Goal: Task Accomplishment & Management: Use online tool/utility

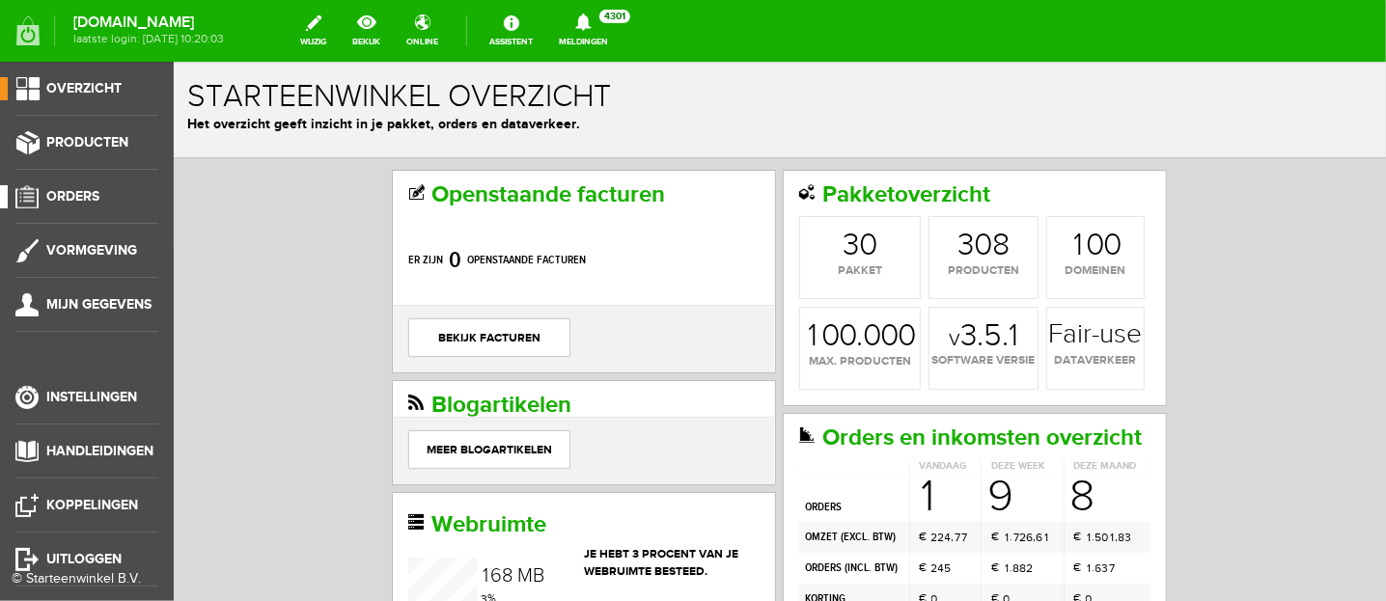
click at [87, 191] on span "Orders" at bounding box center [72, 196] width 53 height 16
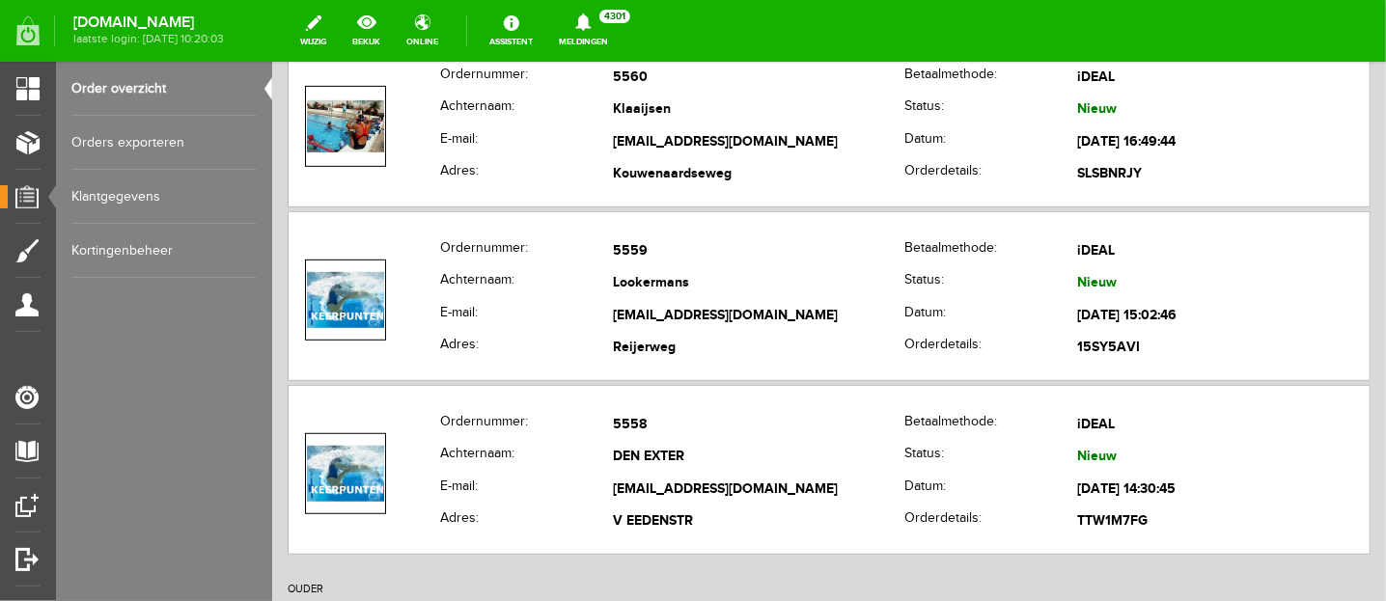
scroll to position [603, 0]
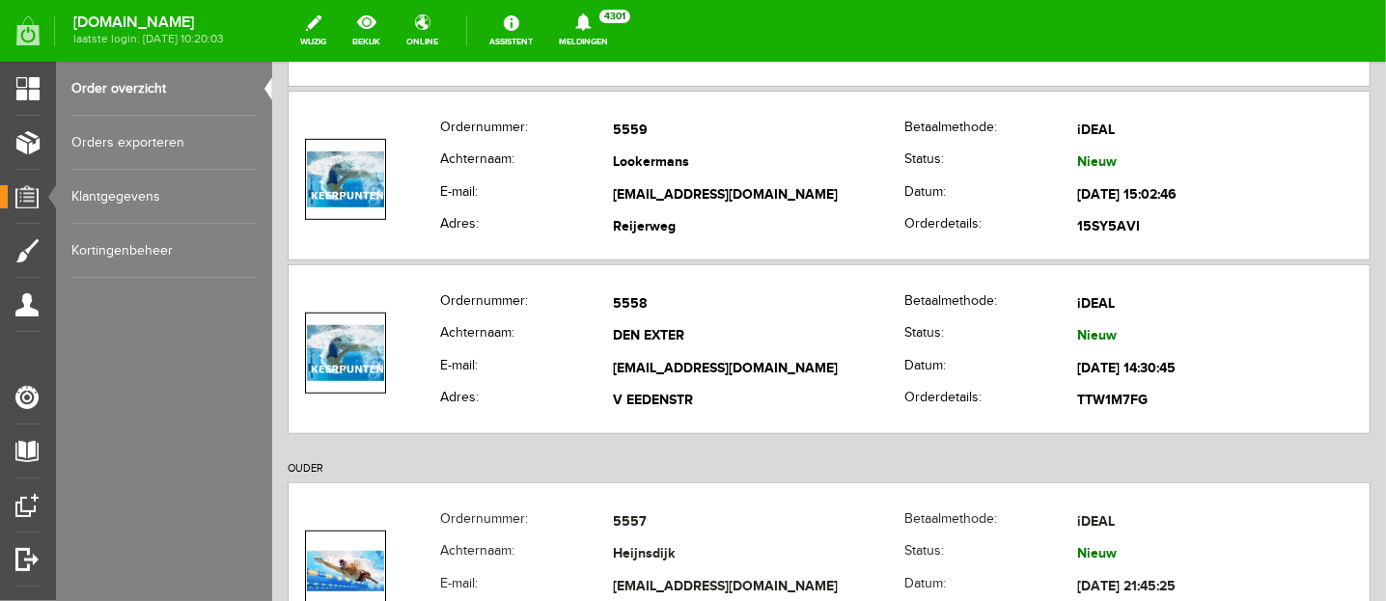
click at [152, 138] on link "Orders exporteren" at bounding box center [163, 143] width 185 height 54
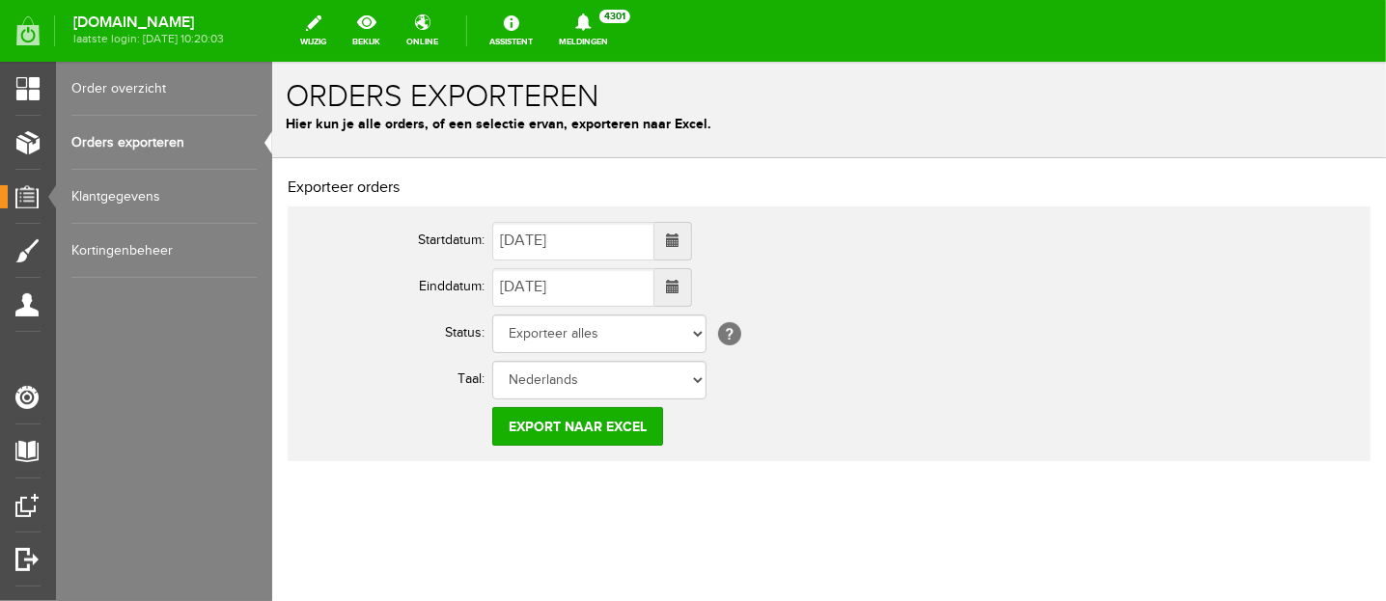
click at [678, 244] on span at bounding box center [672, 240] width 14 height 14
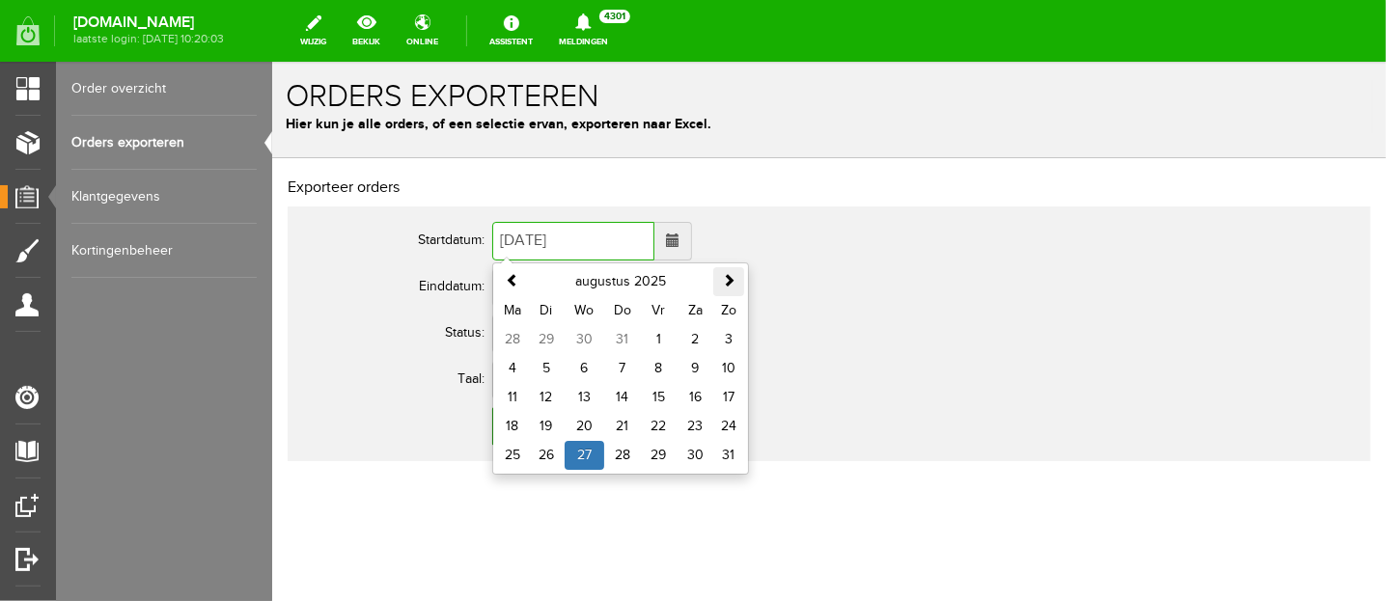
click at [726, 277] on span at bounding box center [728, 279] width 14 height 14
click at [510, 339] on td "1" at bounding box center [511, 338] width 31 height 29
type input "[DATE]"
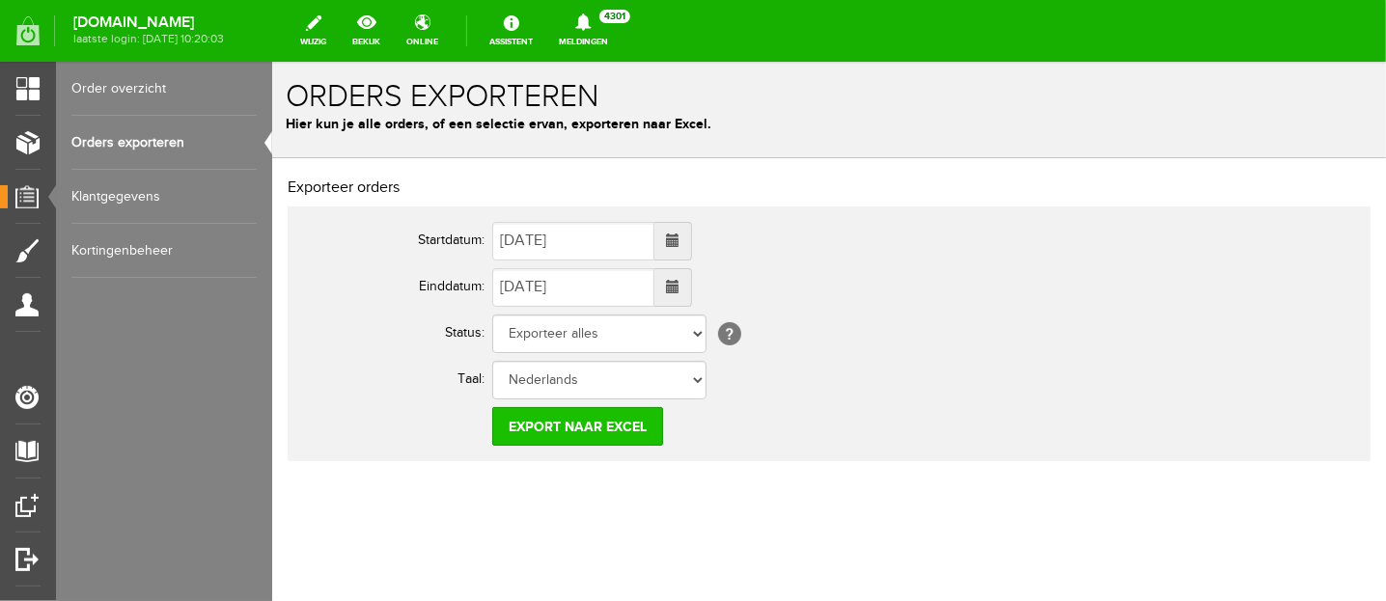
click at [557, 420] on input "Export naar Excel" at bounding box center [576, 425] width 171 height 39
